Goal: Submit feedback/report problem

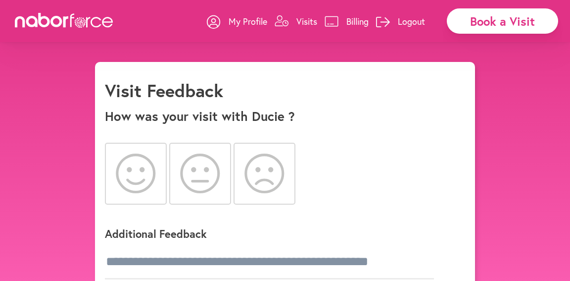
click at [135, 176] on icon at bounding box center [136, 173] width 40 height 40
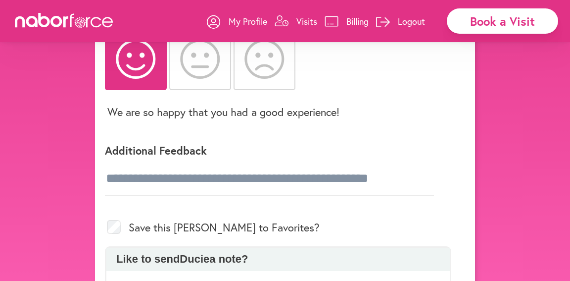
scroll to position [124, 0]
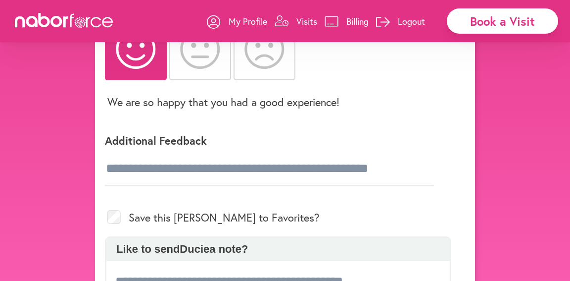
click at [118, 194] on div "Additional Feedback" at bounding box center [278, 157] width 346 height 81
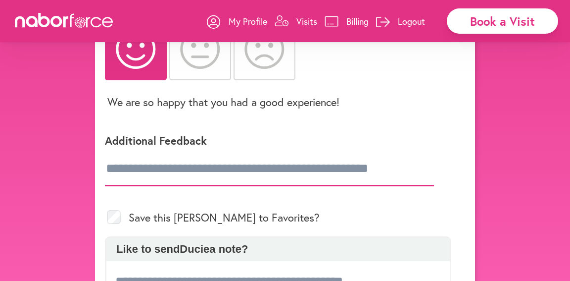
click at [124, 164] on input "text" at bounding box center [269, 168] width 329 height 35
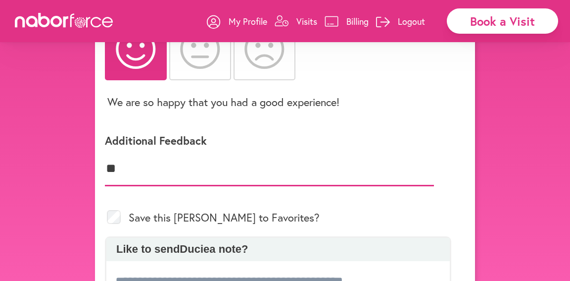
type input "*"
click at [232, 171] on input "**********" at bounding box center [269, 168] width 329 height 35
type input "*"
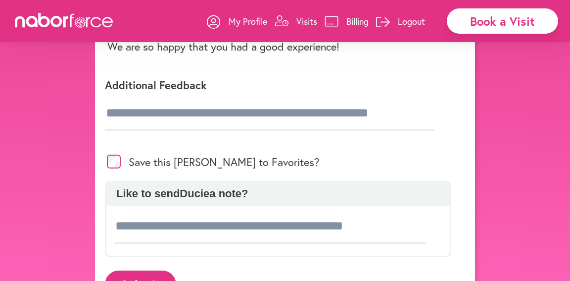
scroll to position [181, 0]
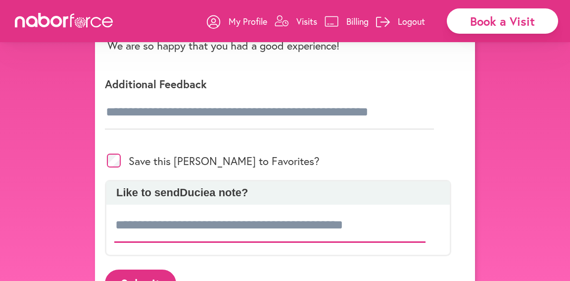
click at [117, 219] on input at bounding box center [269, 225] width 311 height 35
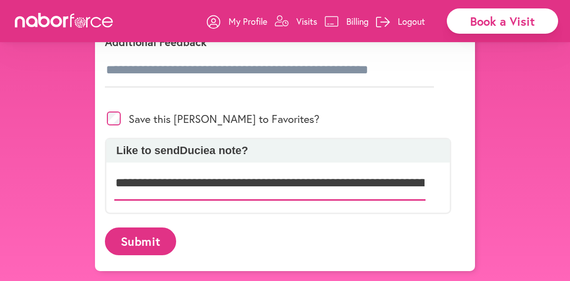
scroll to position [224, 0]
type input "**********"
click at [128, 244] on button "Submit" at bounding box center [140, 240] width 71 height 27
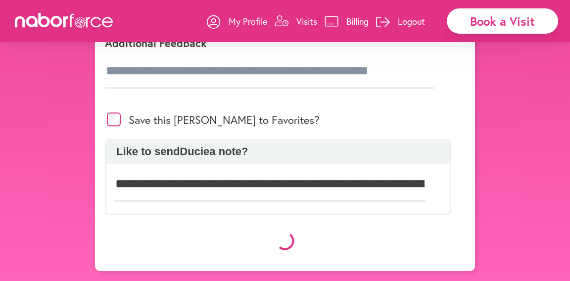
scroll to position [222, 0]
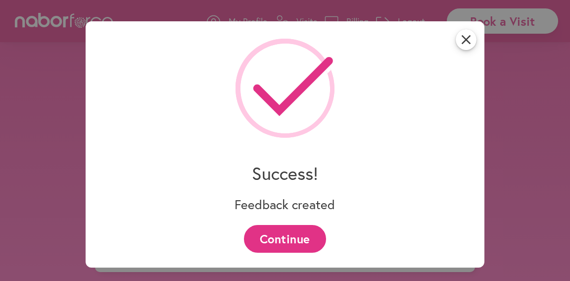
click at [267, 237] on button "Continue" at bounding box center [285, 238] width 82 height 27
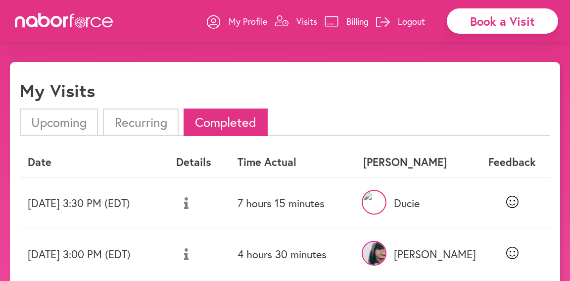
click at [189, 202] on icon at bounding box center [186, 203] width 4 height 12
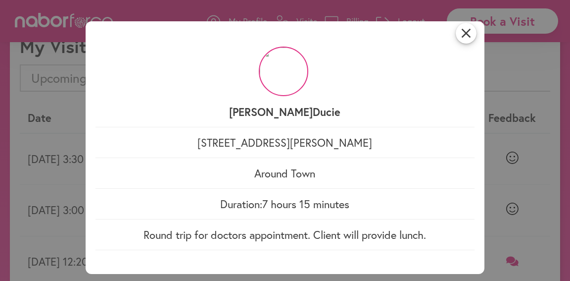
scroll to position [6, 0]
click at [465, 30] on icon "close" at bounding box center [466, 33] width 21 height 21
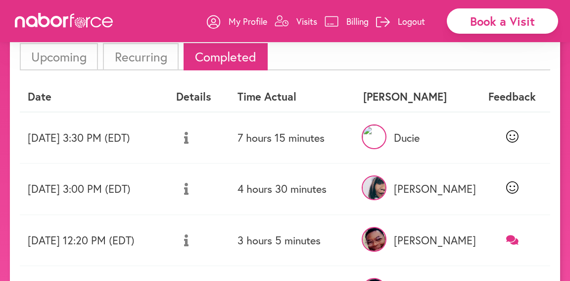
scroll to position [65, 0]
click at [189, 187] on icon at bounding box center [186, 189] width 4 height 12
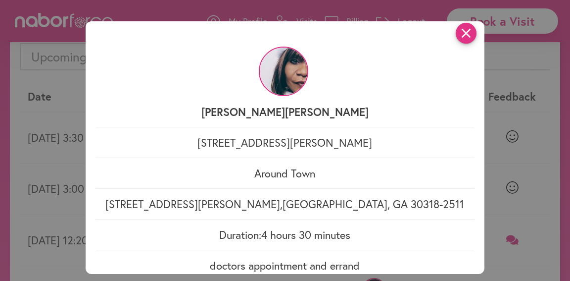
click at [466, 31] on icon "close" at bounding box center [466, 33] width 21 height 21
